Goal: Check status

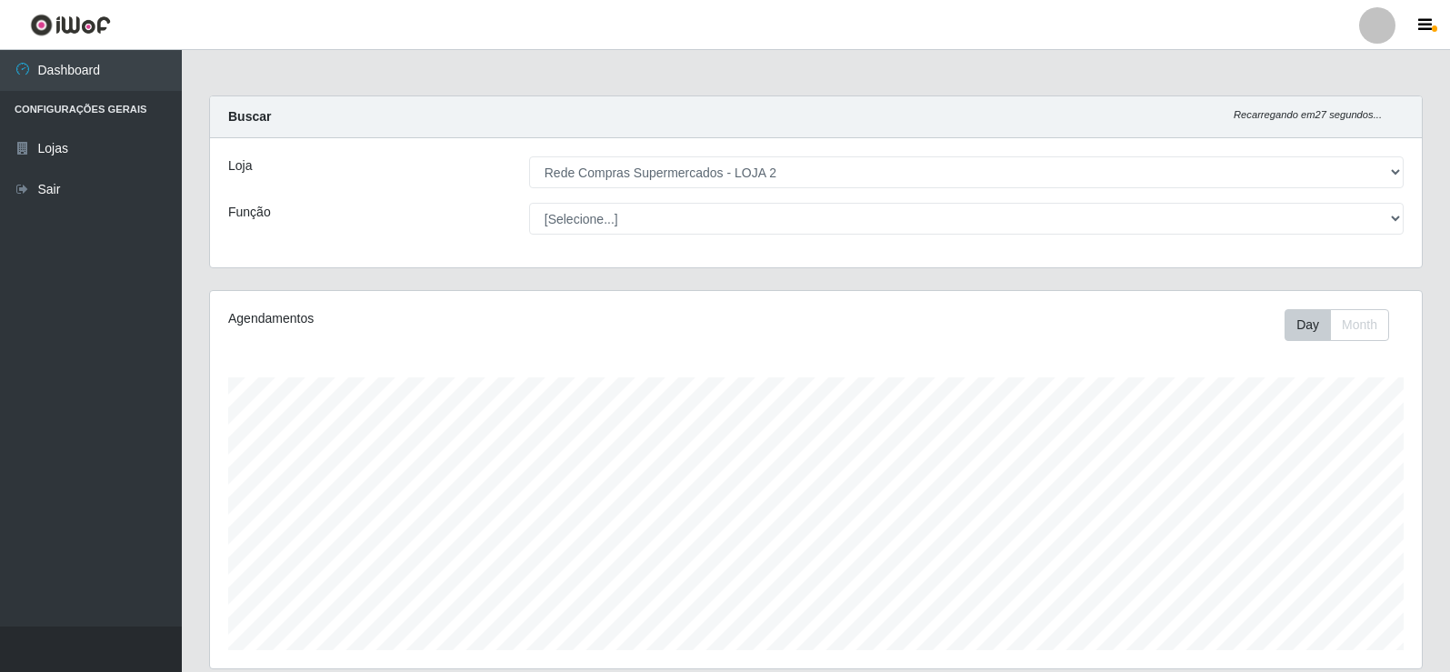
select select "161"
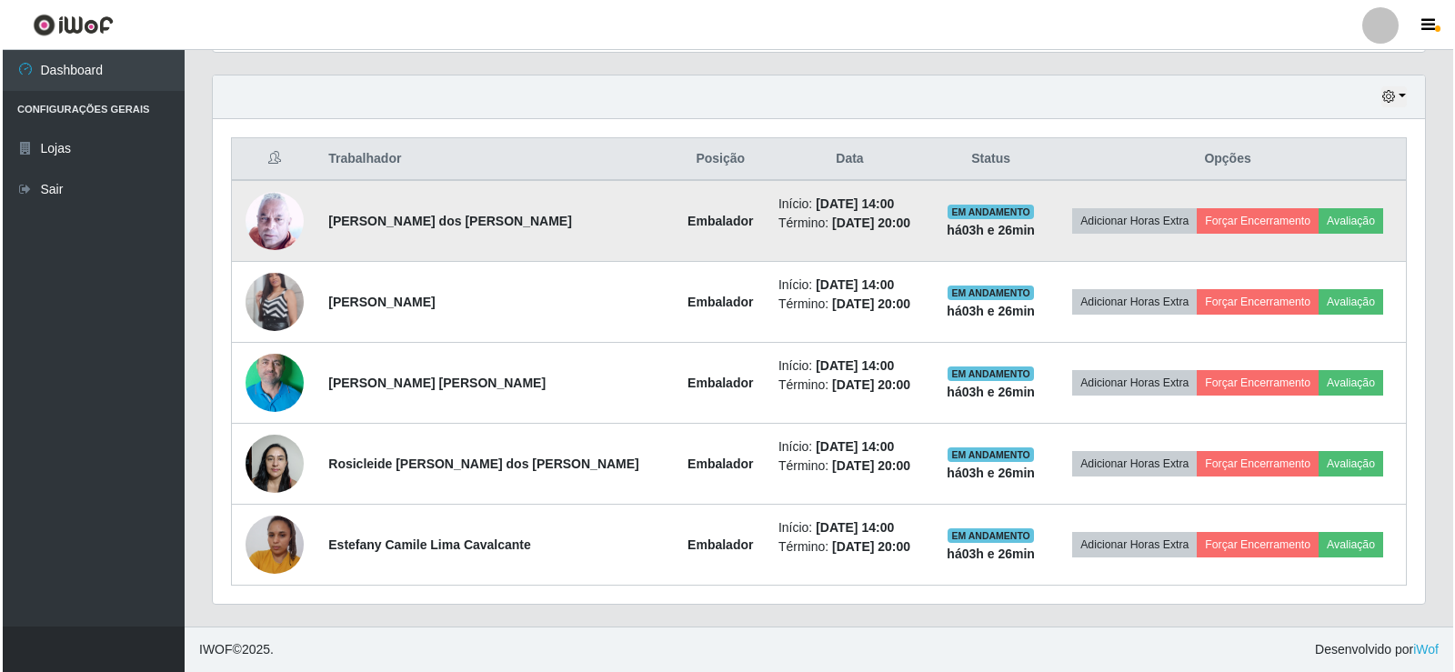
scroll to position [377, 1212]
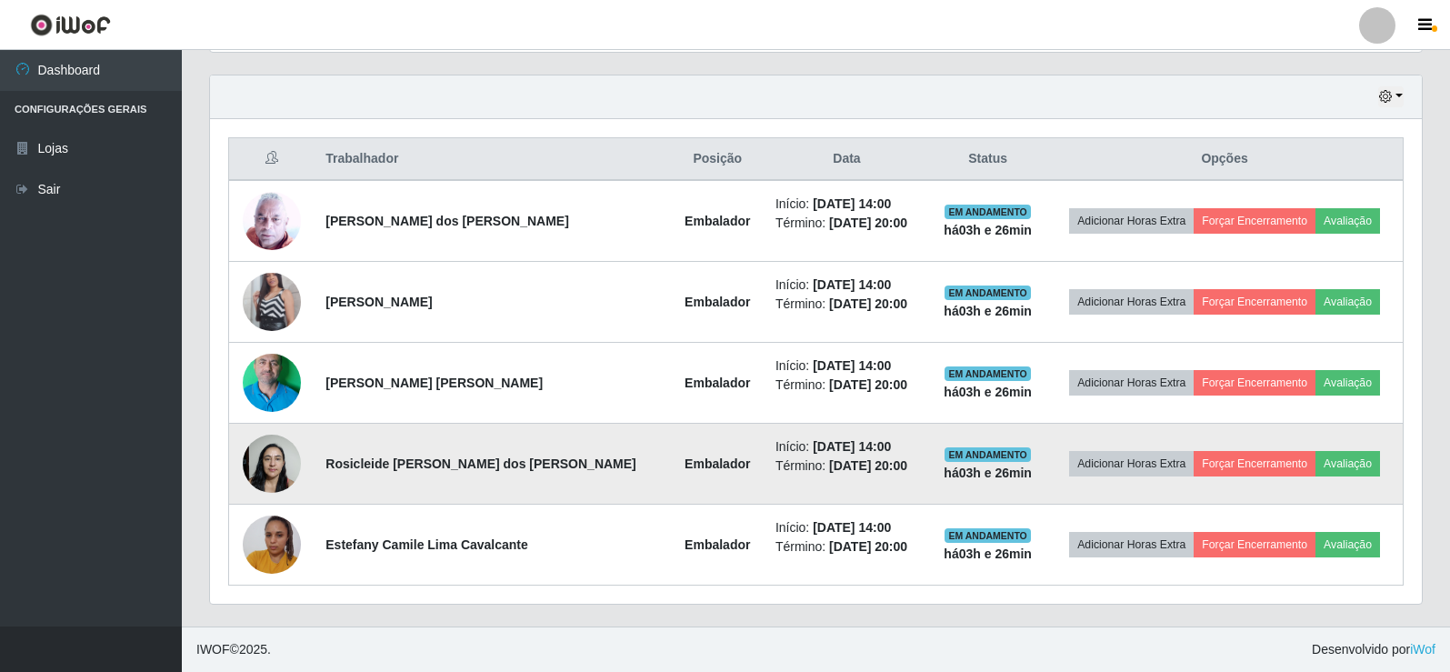
click at [279, 469] on img at bounding box center [272, 463] width 58 height 77
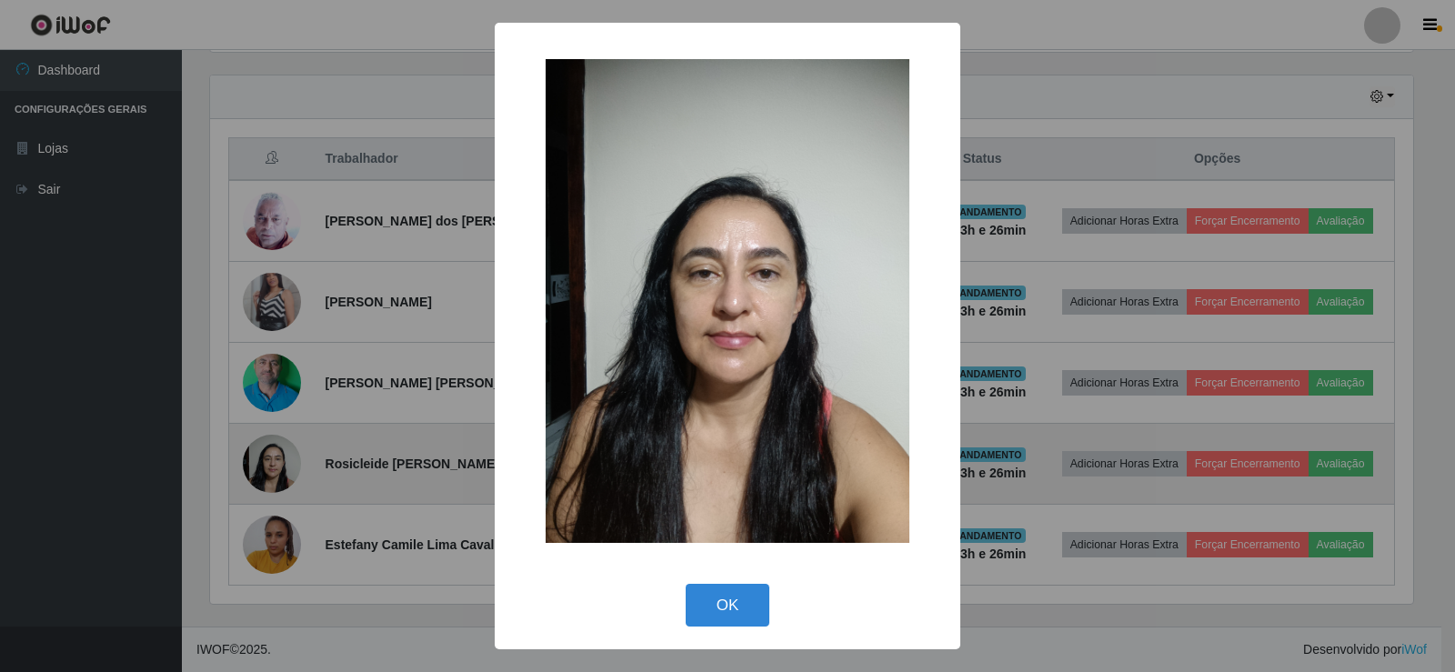
click at [279, 469] on div "× OK Cancel" at bounding box center [727, 336] width 1455 height 672
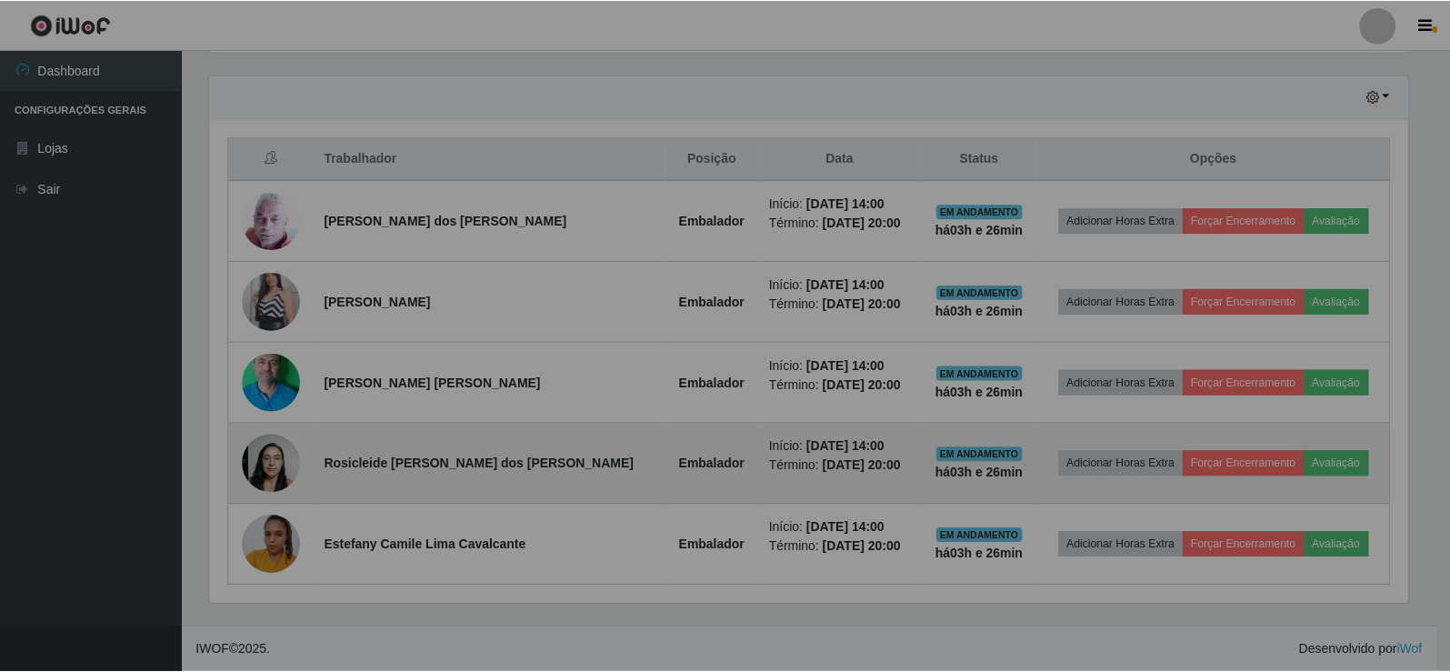
scroll to position [377, 1212]
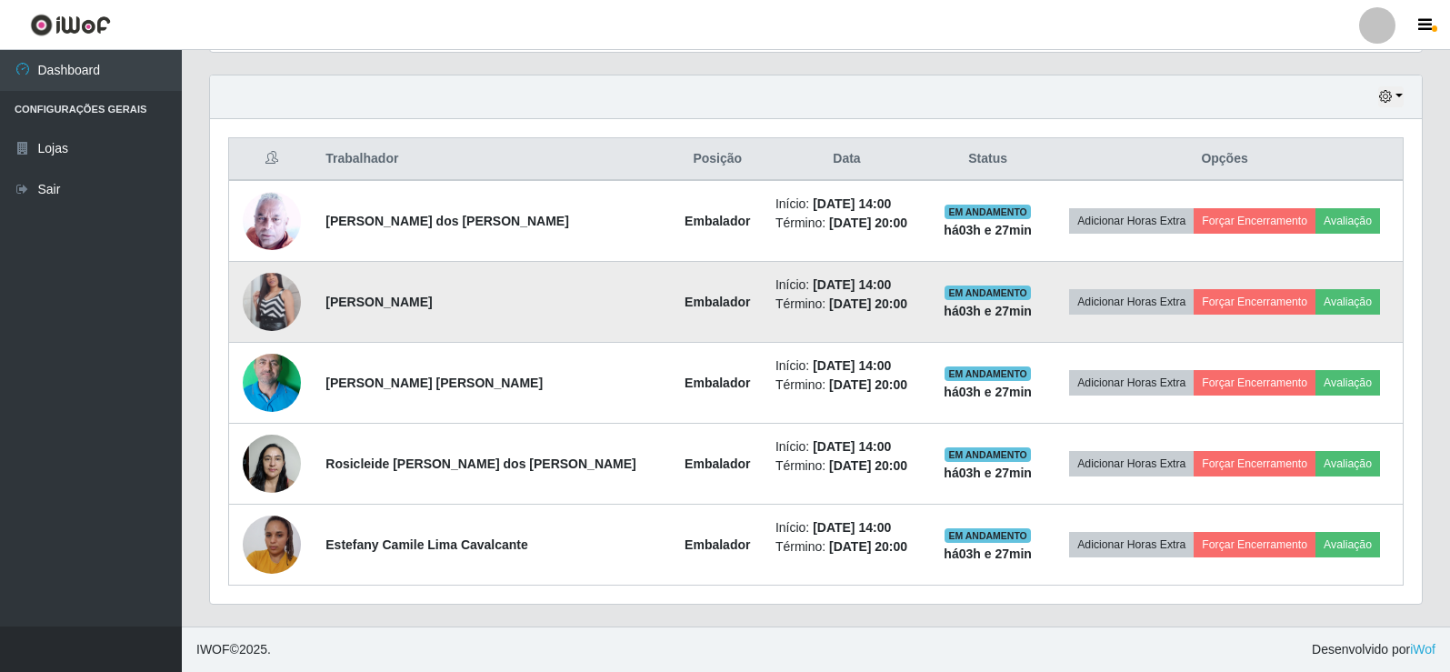
click at [285, 301] on img at bounding box center [272, 302] width 58 height 104
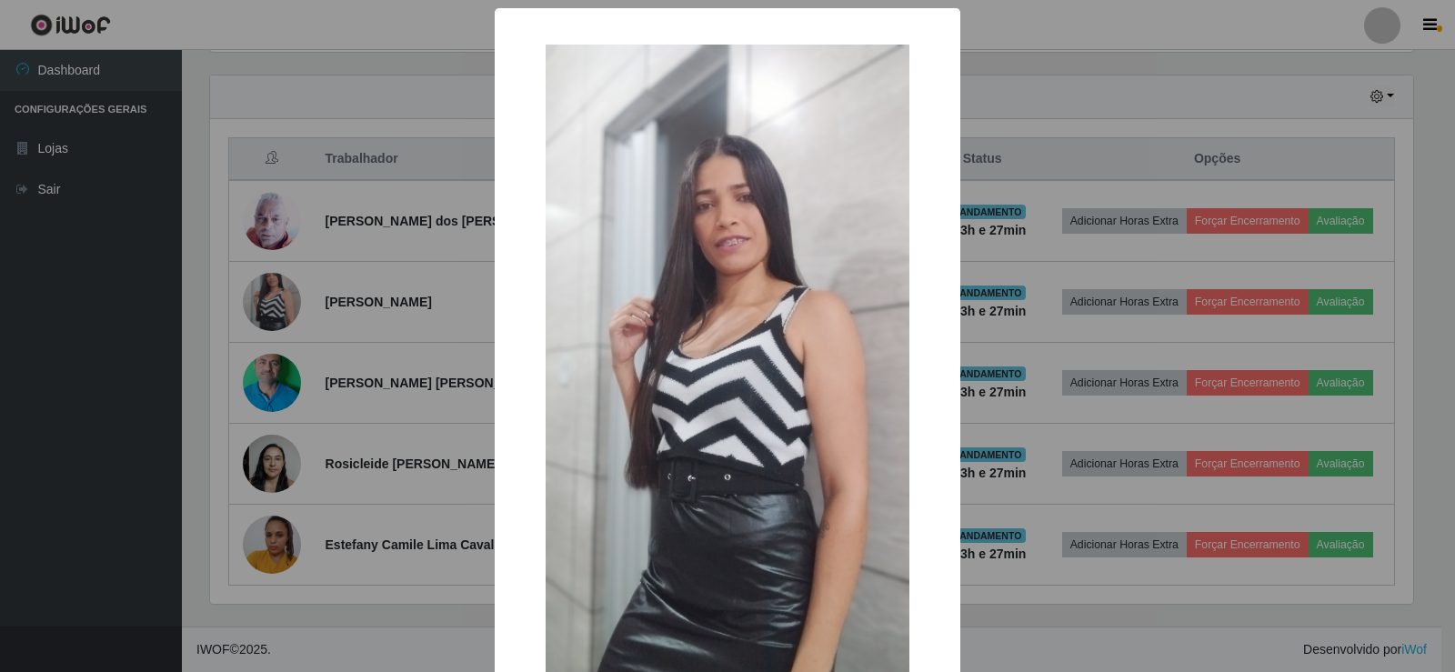
click at [286, 301] on div "× OK Cancel" at bounding box center [727, 336] width 1455 height 672
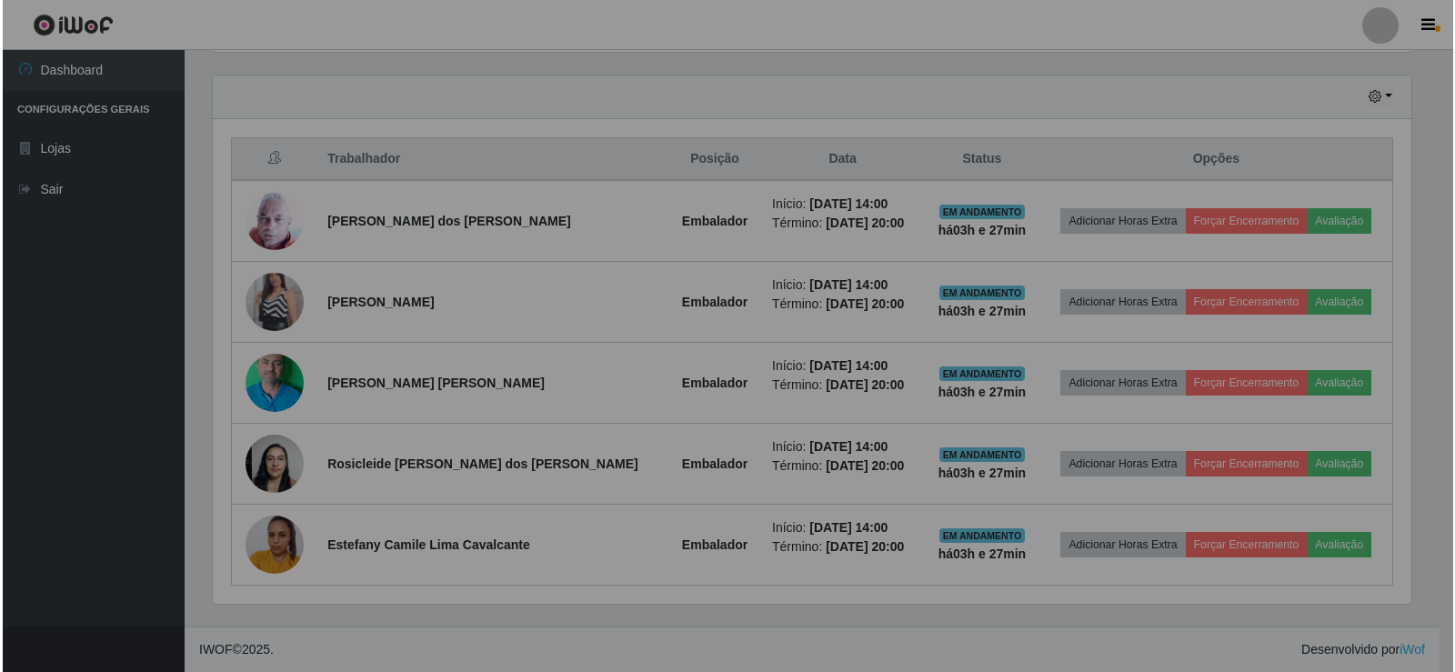
scroll to position [377, 1212]
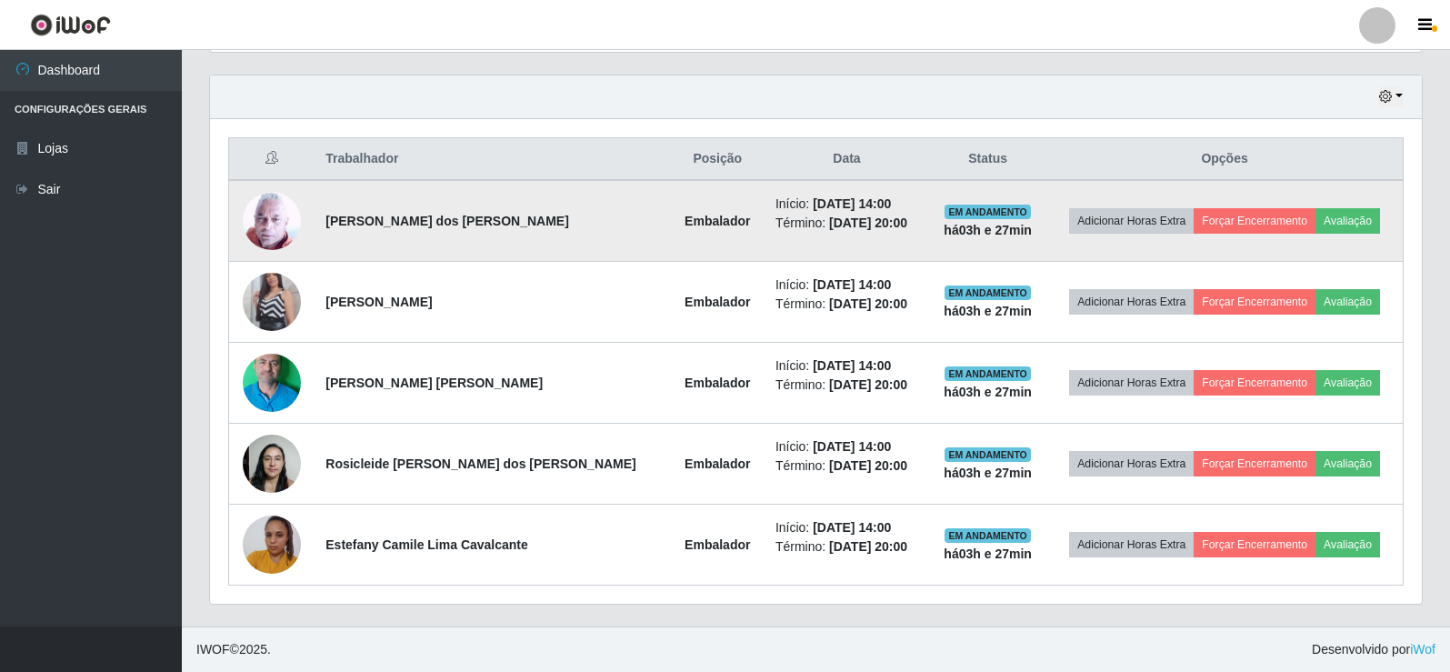
click at [284, 228] on img at bounding box center [272, 220] width 58 height 59
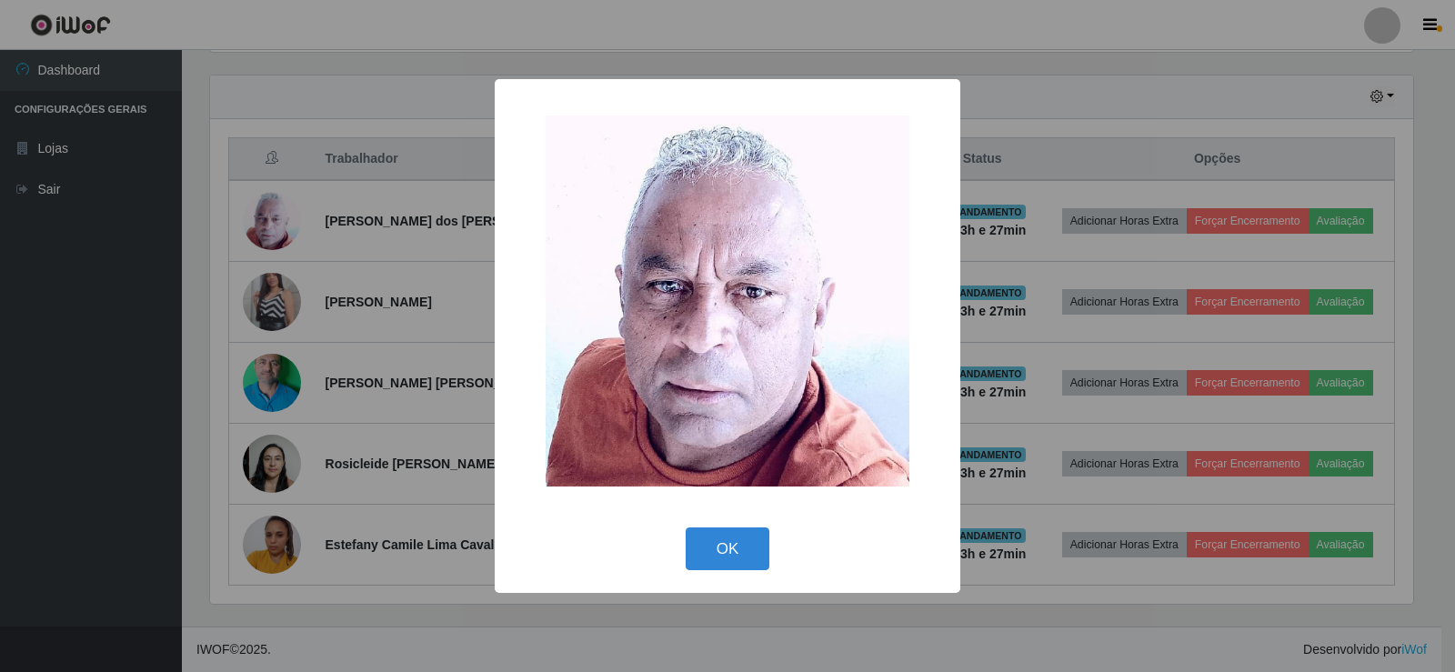
click at [332, 277] on div "× OK Cancel" at bounding box center [727, 336] width 1455 height 672
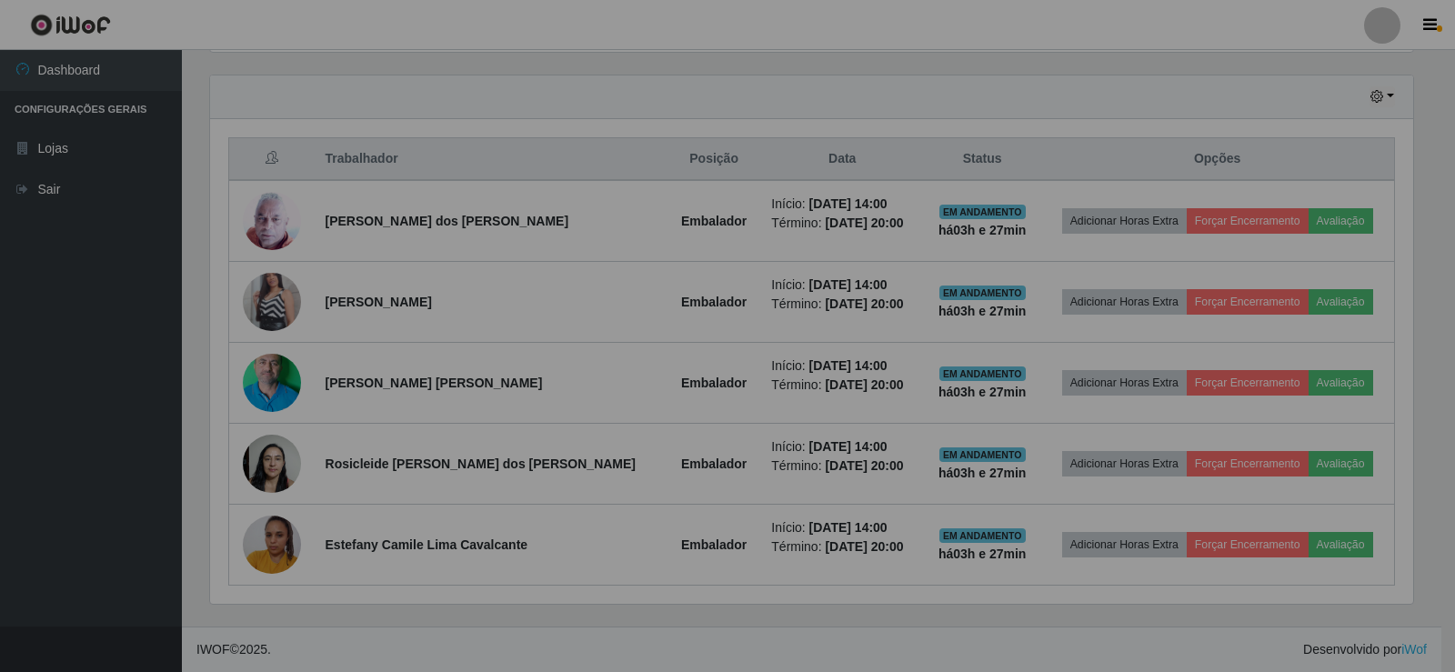
scroll to position [377, 1212]
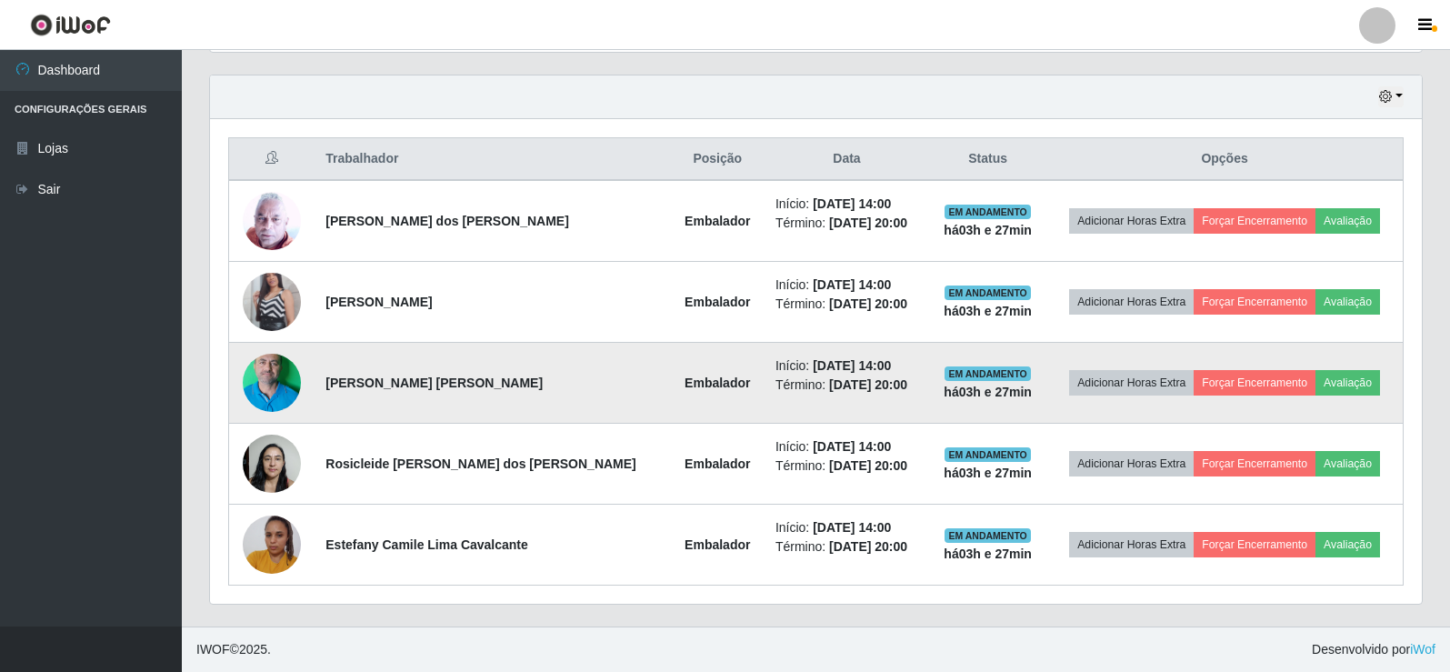
click at [275, 368] on img at bounding box center [272, 382] width 58 height 129
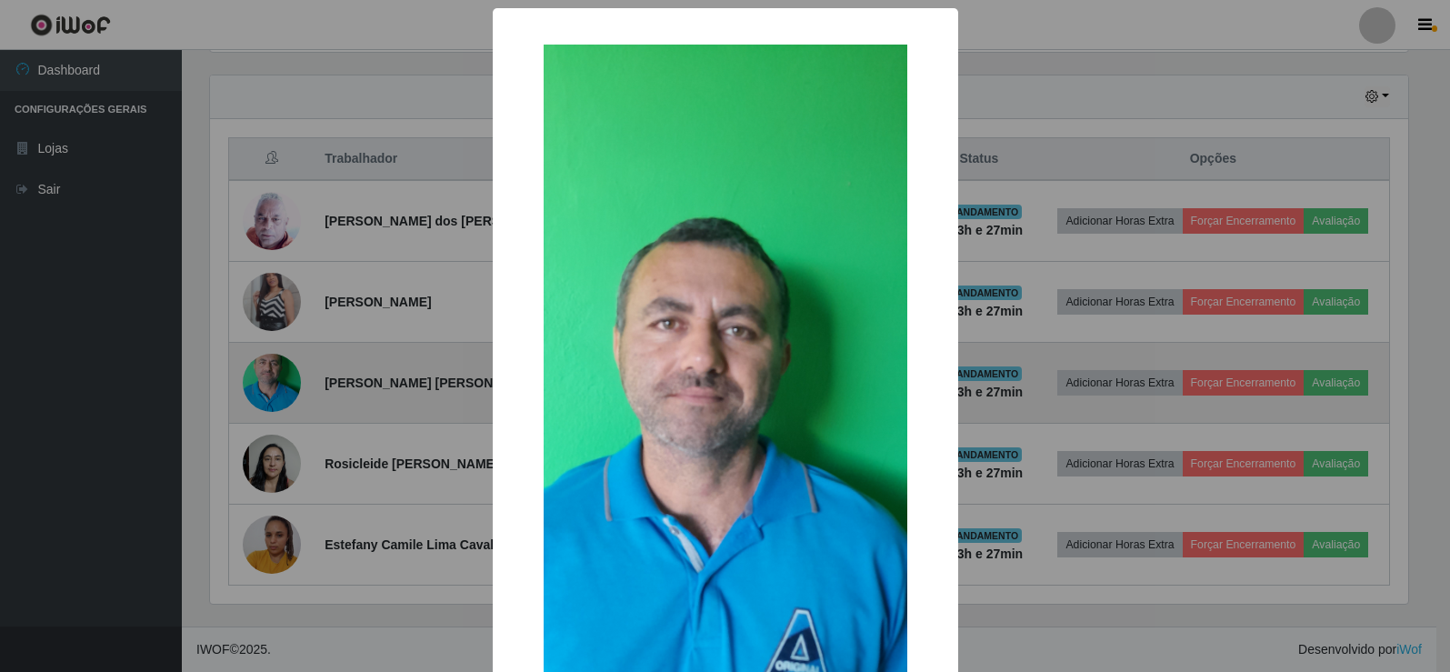
scroll to position [377, 1203]
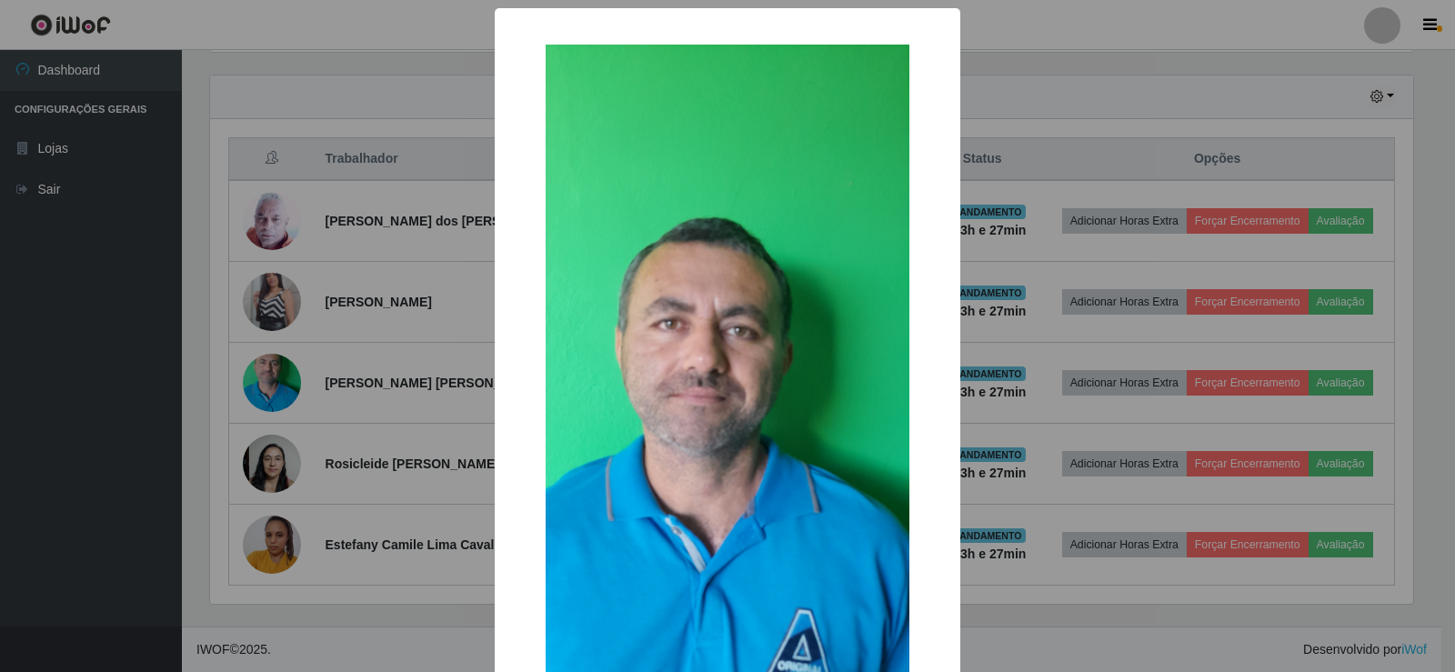
click at [333, 329] on div "× OK Cancel" at bounding box center [727, 336] width 1455 height 672
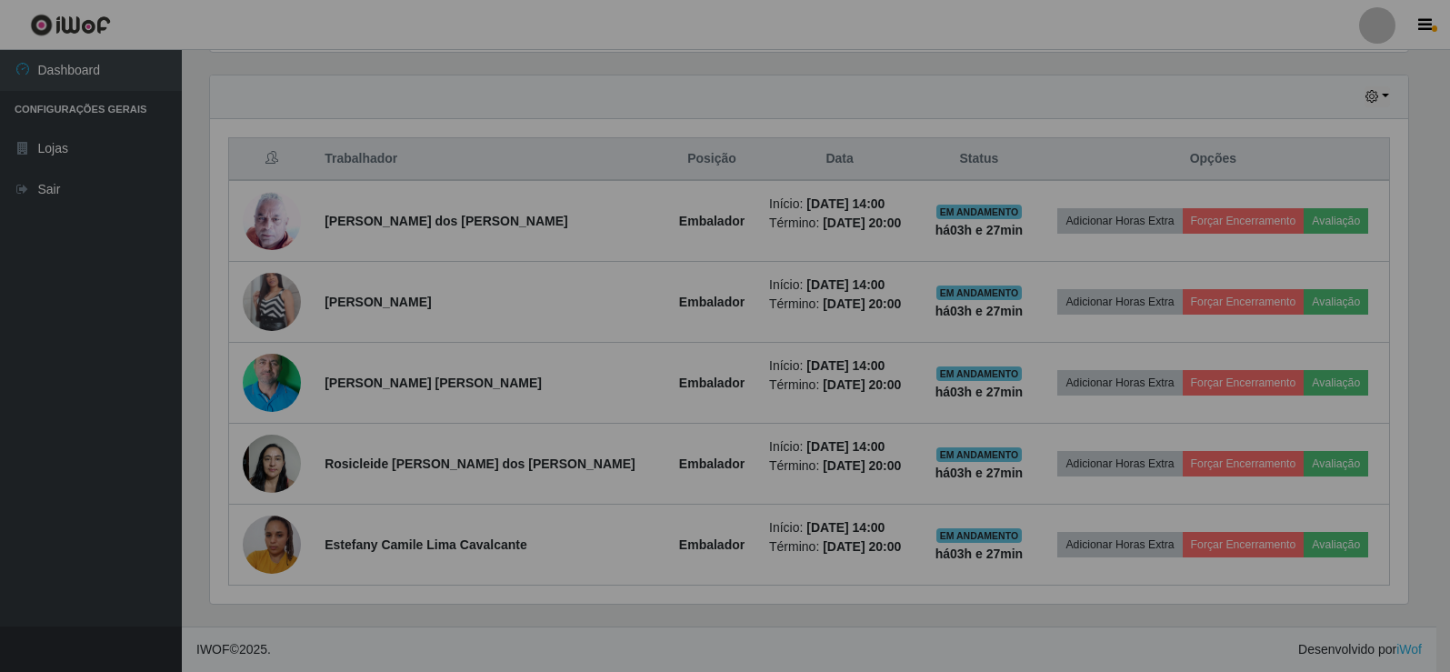
scroll to position [377, 1212]
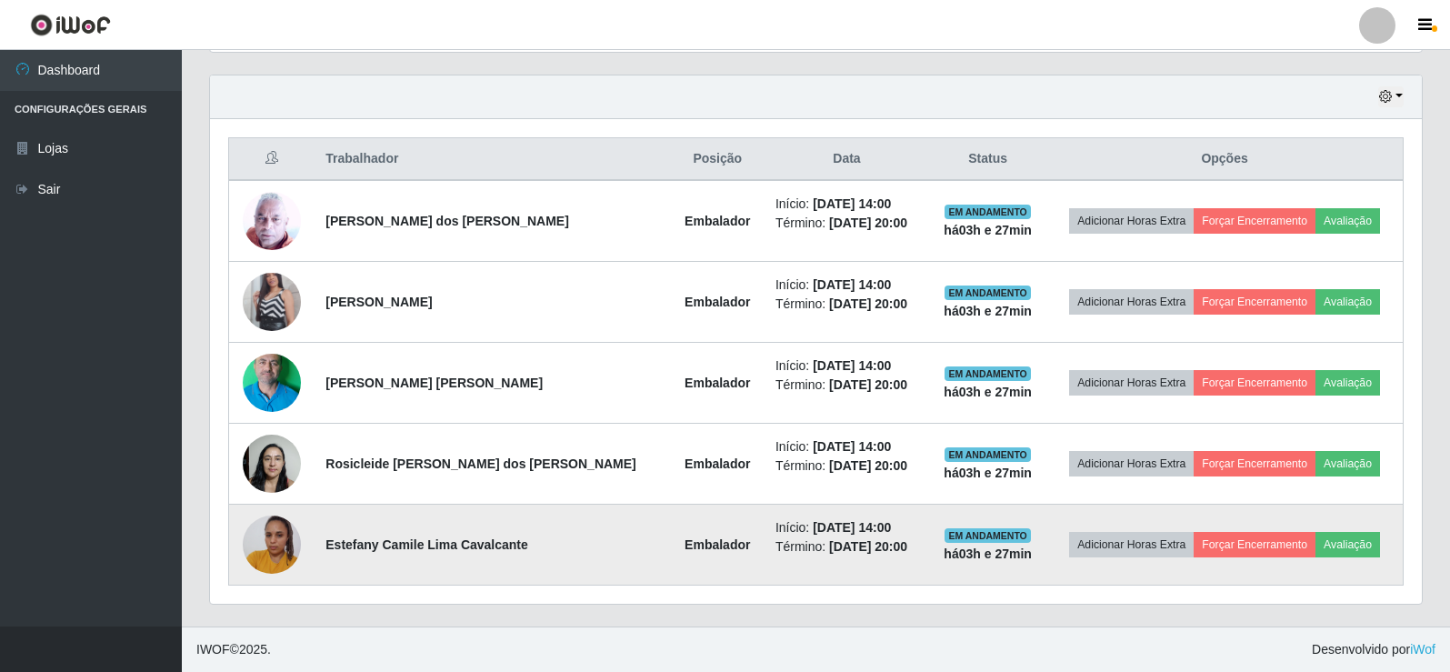
click at [276, 551] on img at bounding box center [272, 543] width 58 height 77
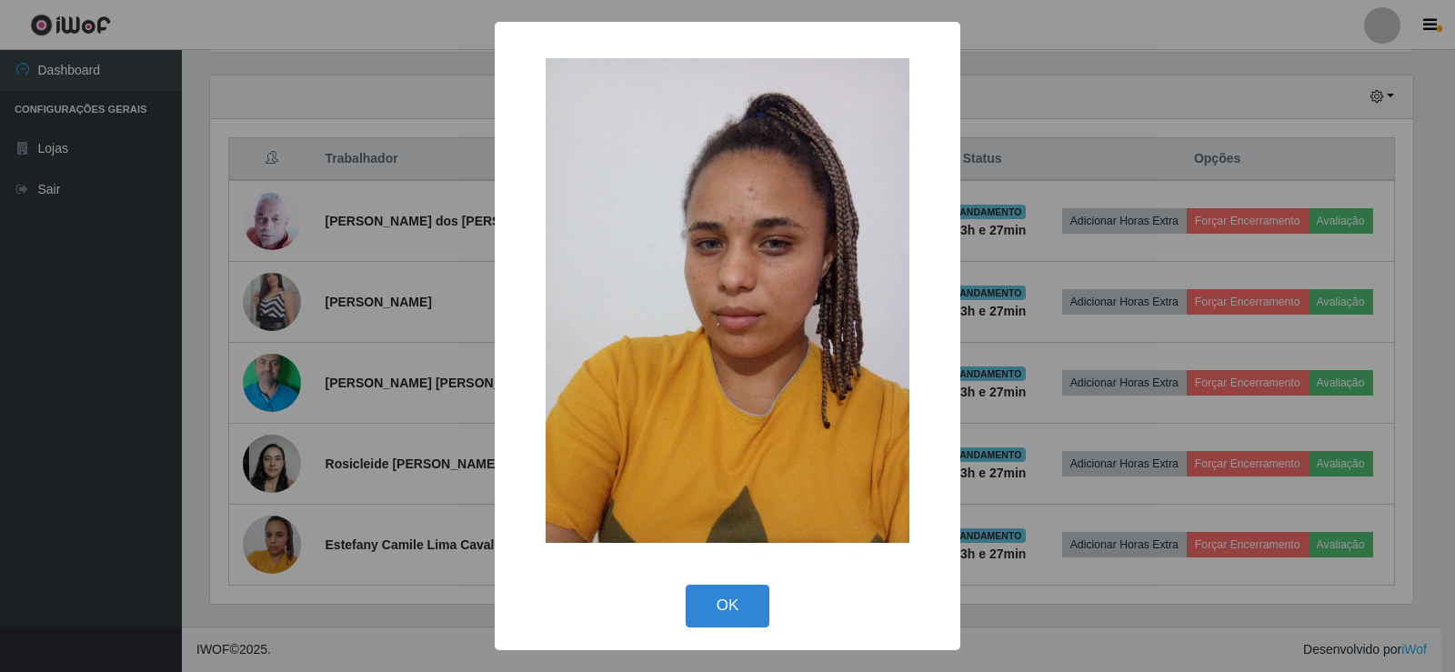
click at [353, 371] on div "× OK Cancel" at bounding box center [727, 336] width 1455 height 672
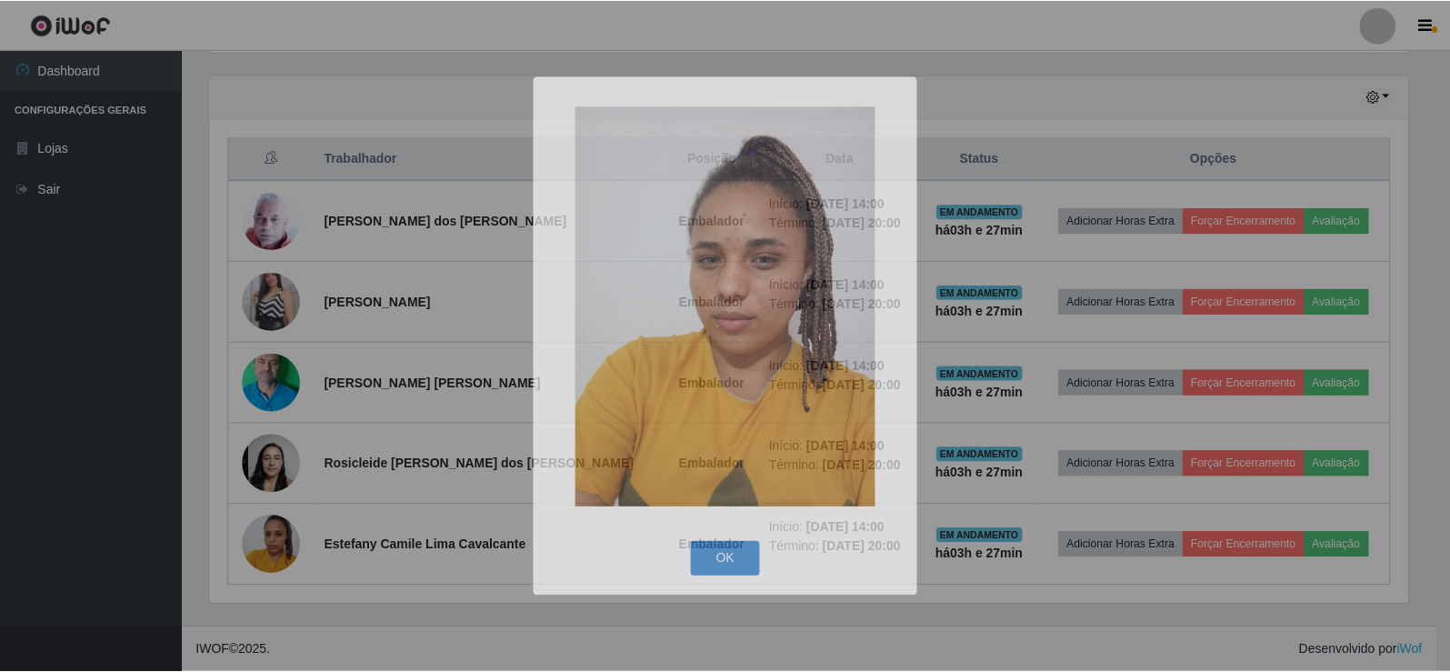
scroll to position [377, 1212]
